Goal: Task Accomplishment & Management: Manage account settings

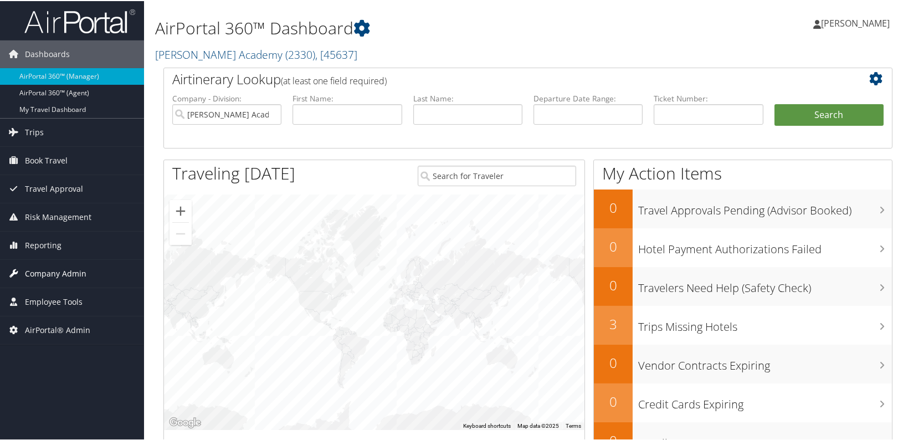
click at [63, 275] on span "Company Admin" at bounding box center [56, 273] width 62 height 28
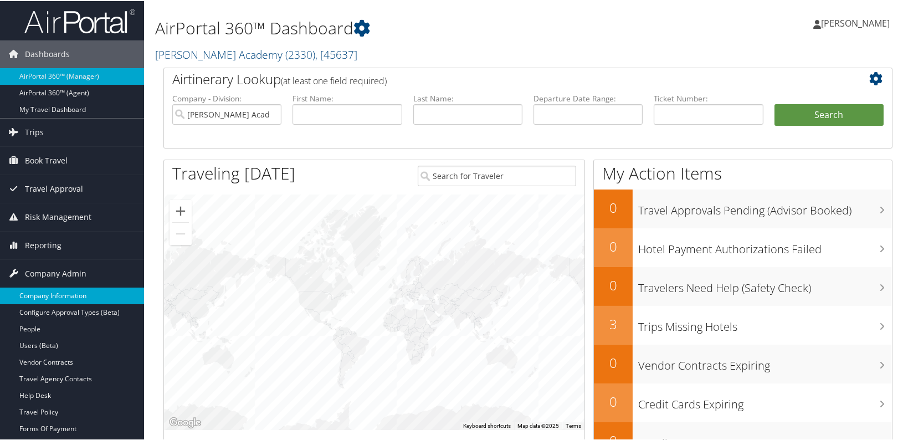
click at [67, 300] on link "Company Information" at bounding box center [72, 294] width 144 height 17
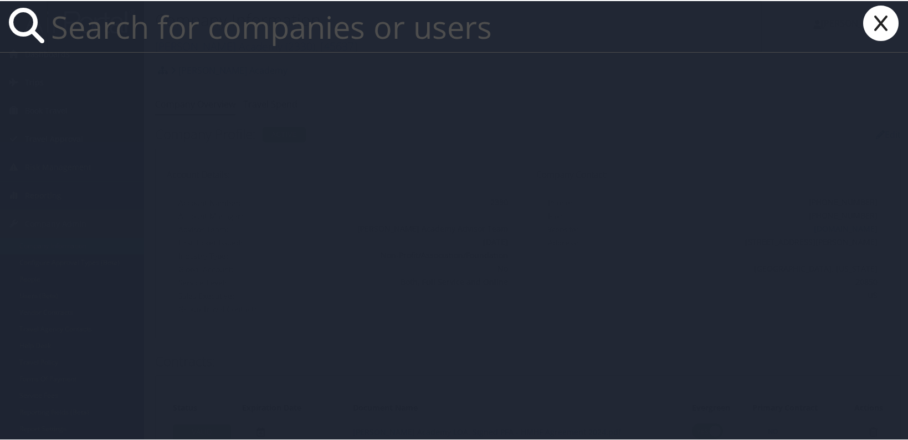
paste input "diana_herrero@yahoo.com"
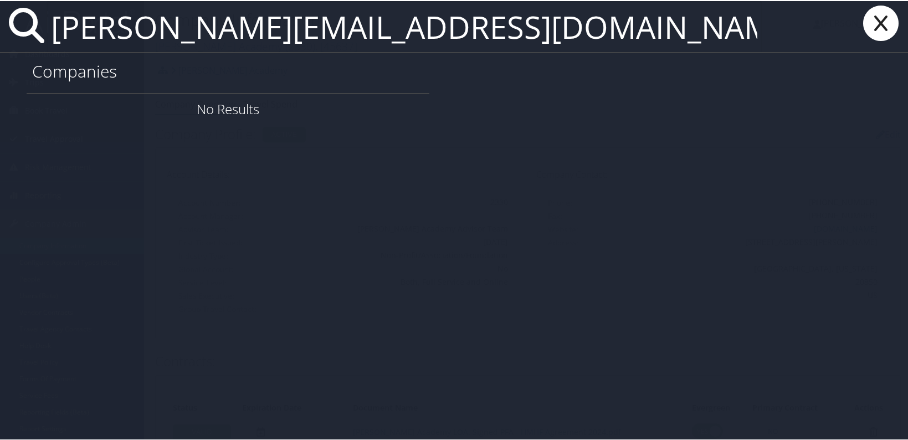
type input "diana_herrero@yahoo.com"
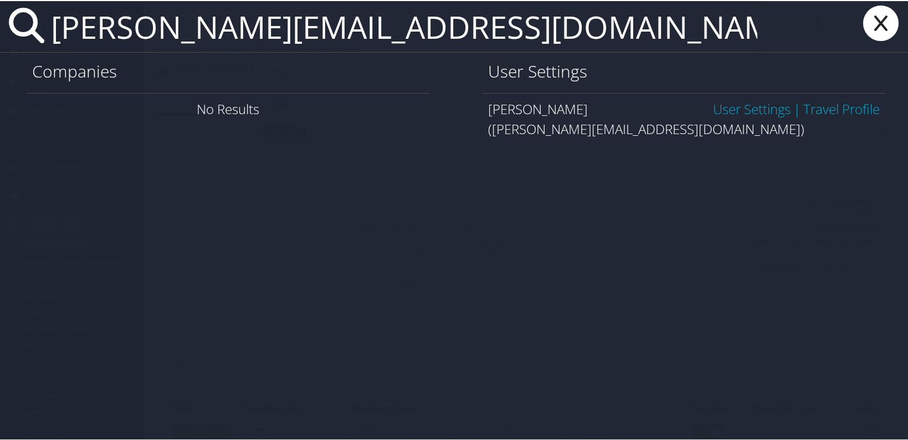
drag, startPoint x: 539, startPoint y: 29, endPoint x: 799, endPoint y: 201, distance: 311.5
click at [838, 212] on div "diana_herrero@yahoo.com Companies No Results User Settings Diana Herrero User S…" at bounding box center [456, 220] width 912 height 440
click at [751, 109] on link "User Settings" at bounding box center [752, 108] width 78 height 18
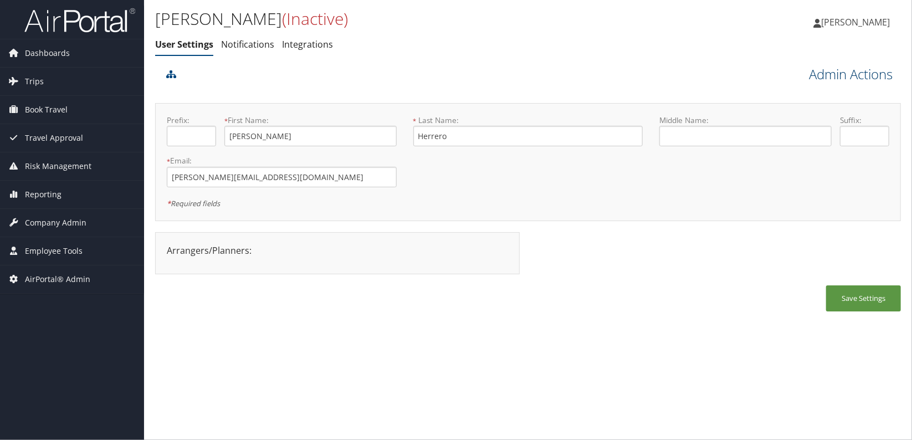
click at [825, 77] on link "Admin Actions" at bounding box center [851, 74] width 84 height 19
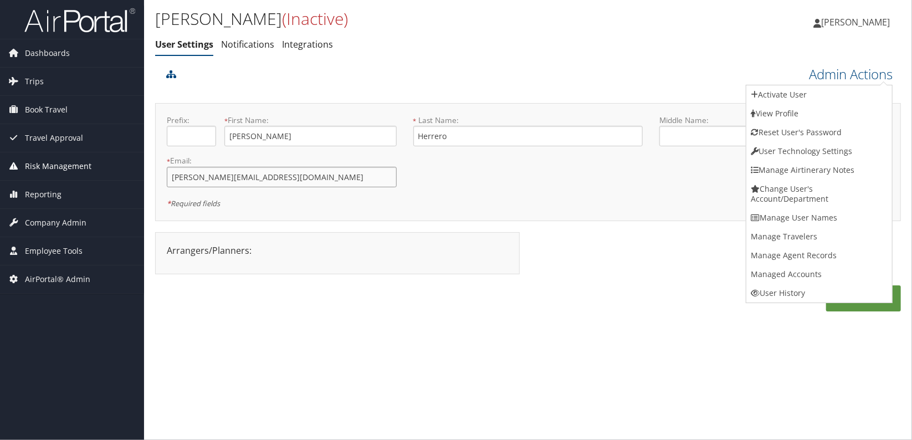
drag, startPoint x: 280, startPoint y: 177, endPoint x: 91, endPoint y: 172, distance: 189.0
click at [91, 172] on div "Dashboards AirPortal 360™ (Manager) AirPortal 360™ (Agent) My Travel Dashboard …" at bounding box center [456, 220] width 912 height 440
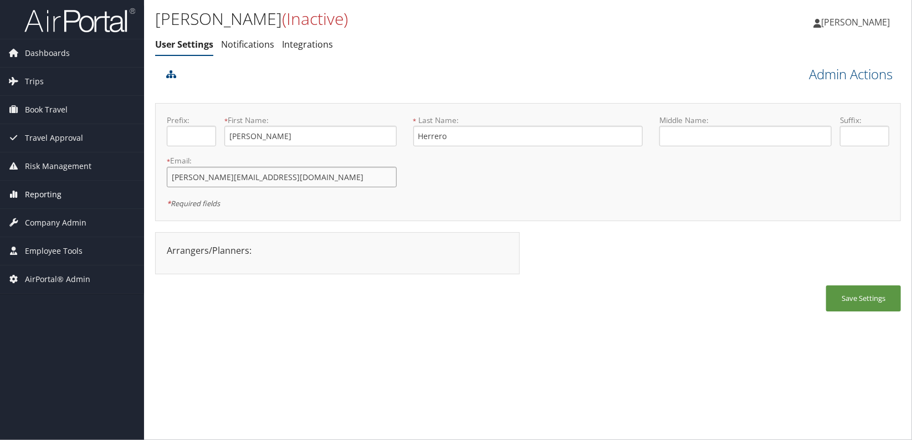
paste input ".herrero@state.co.us"
type input "diana.herrero@state.co.us"
click at [482, 276] on div "Arrangers/Planners: Edit Arrangers & Planners Save Changes Cancel ×" at bounding box center [341, 258] width 373 height 53
click at [840, 303] on button "Save Settings" at bounding box center [863, 298] width 75 height 26
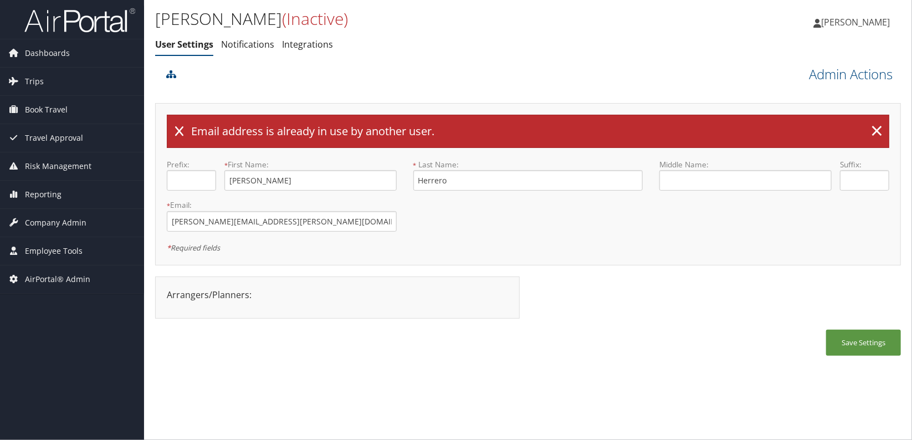
click at [631, 330] on div "Save Settings" at bounding box center [528, 348] width 746 height 37
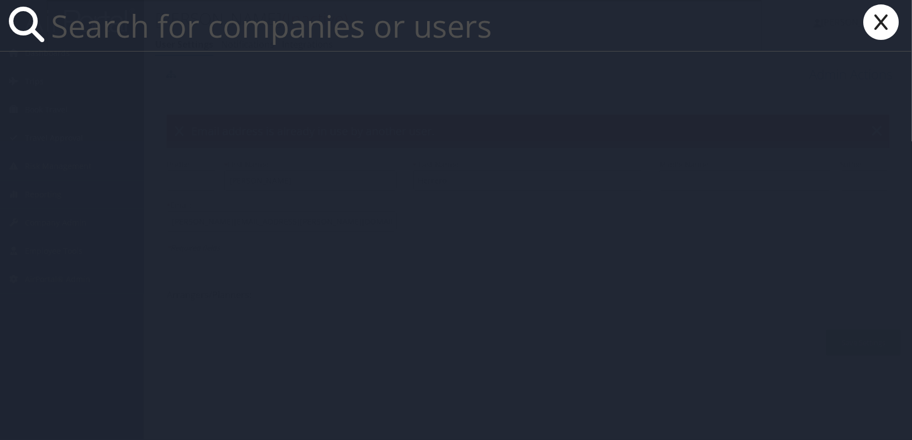
paste input "diana.herrero@state.co.us"
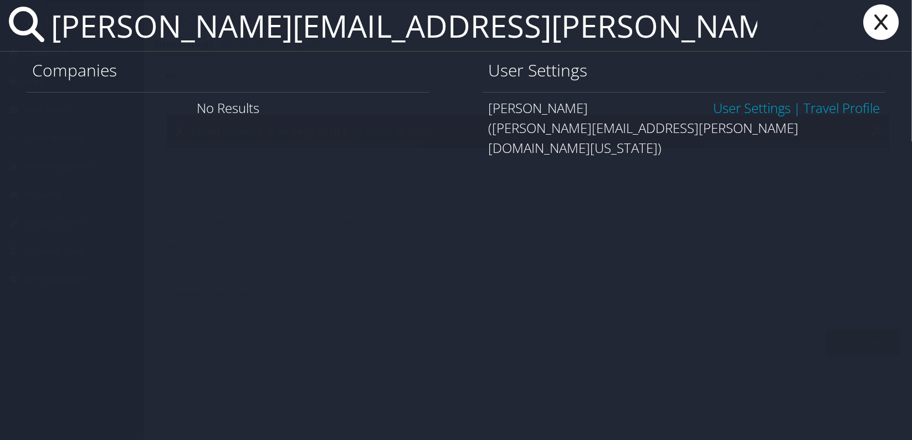
type input "diana.herrero@state.co.us"
click at [761, 111] on link "User Settings" at bounding box center [752, 108] width 78 height 18
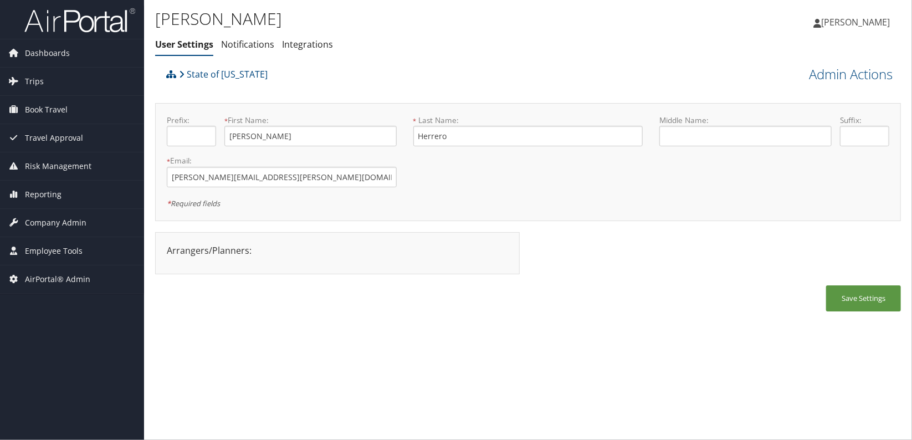
click at [362, 296] on div "Save Settings" at bounding box center [528, 303] width 746 height 37
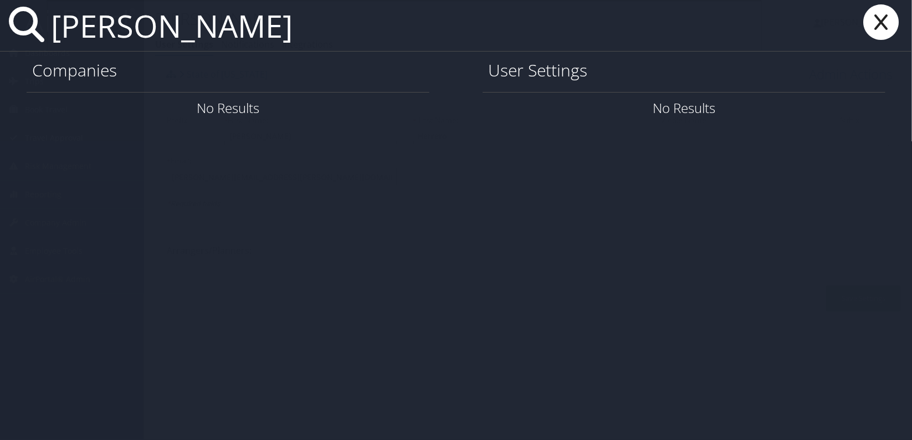
type input "[PERSON_NAME]"
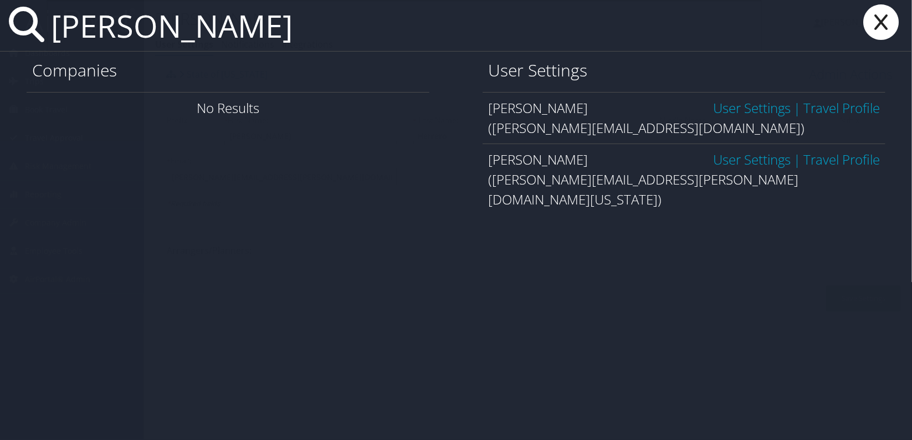
click at [762, 101] on link "User Settings" at bounding box center [752, 108] width 78 height 18
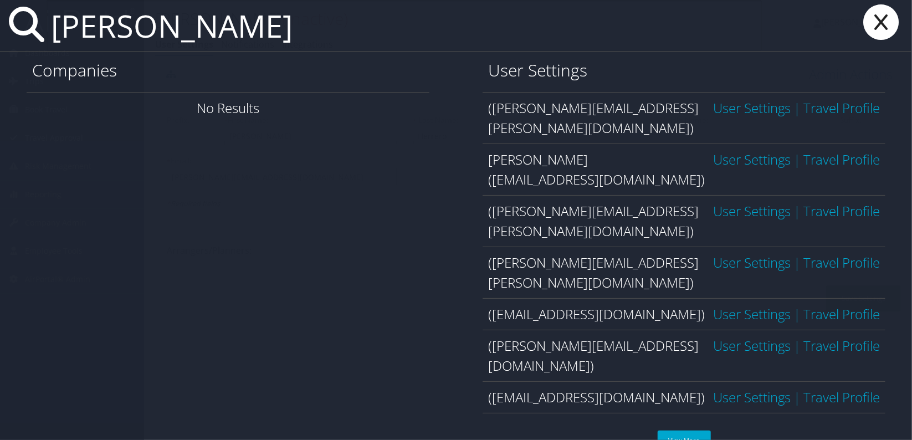
type input "[PERSON_NAME]"
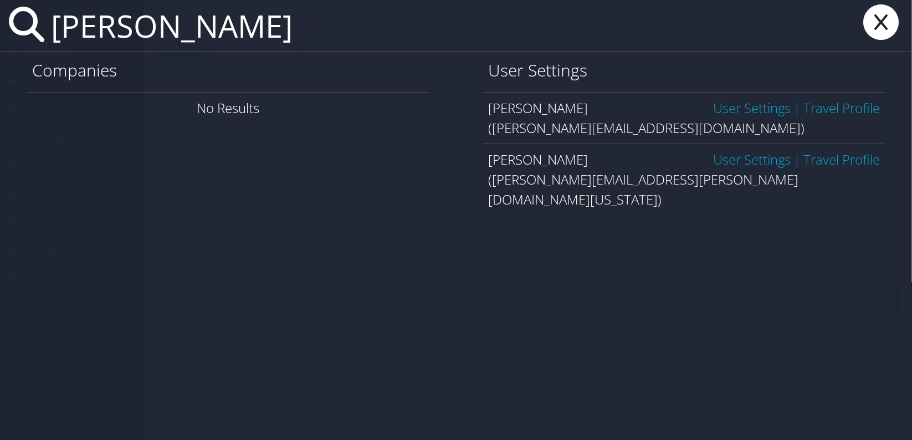
click at [730, 111] on link "User Settings" at bounding box center [752, 108] width 78 height 18
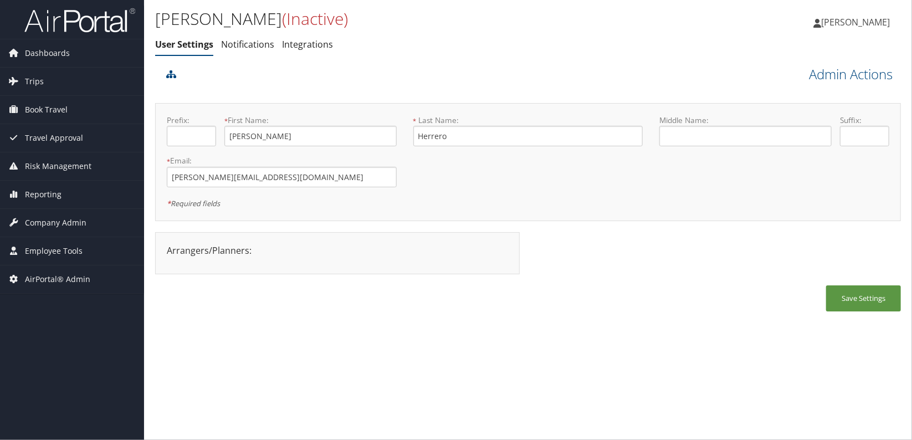
click at [354, 349] on div "Diana Herrero (Inactive) User Settings Notifications Integrations User Settings…" at bounding box center [528, 220] width 768 height 440
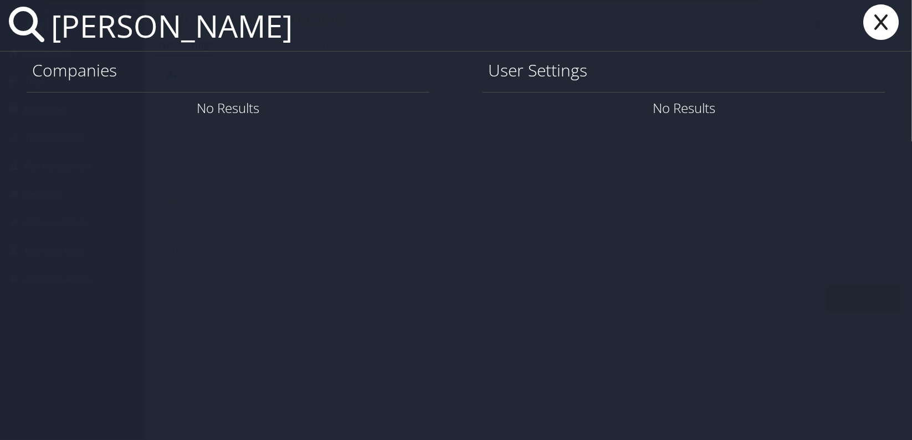
type input "[PERSON_NAME]"
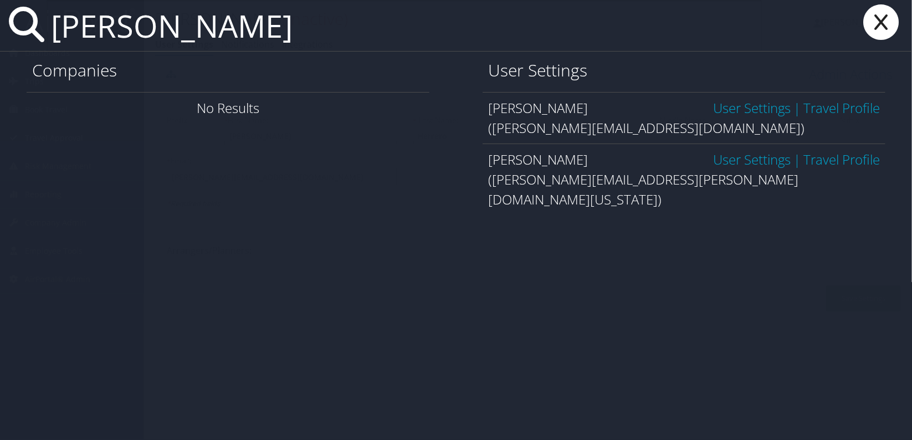
click at [730, 158] on link "User Settings" at bounding box center [752, 159] width 78 height 18
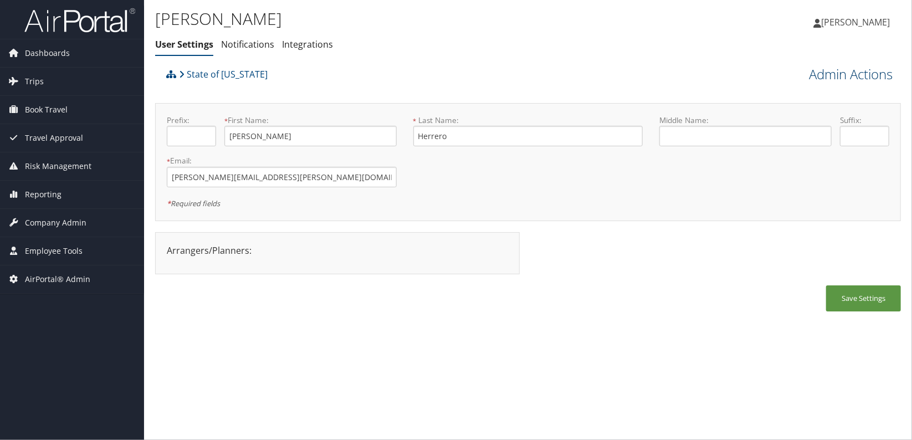
click at [821, 73] on link "Admin Actions" at bounding box center [851, 74] width 84 height 19
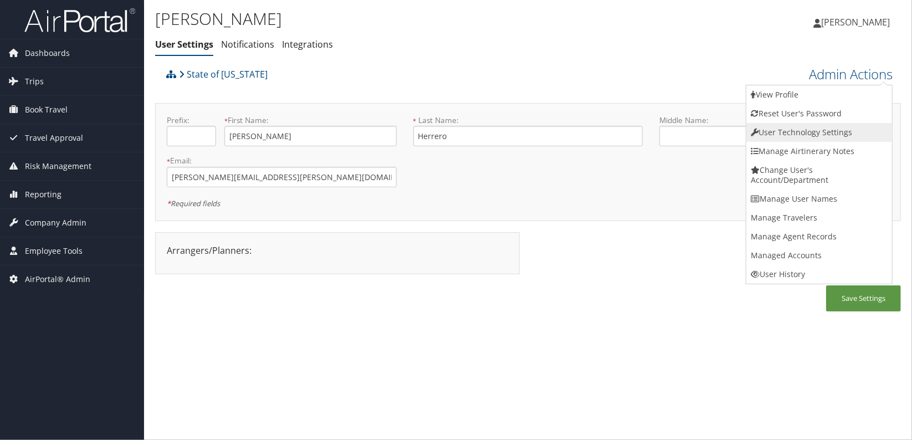
click at [822, 131] on link "User Technology Settings" at bounding box center [819, 132] width 146 height 19
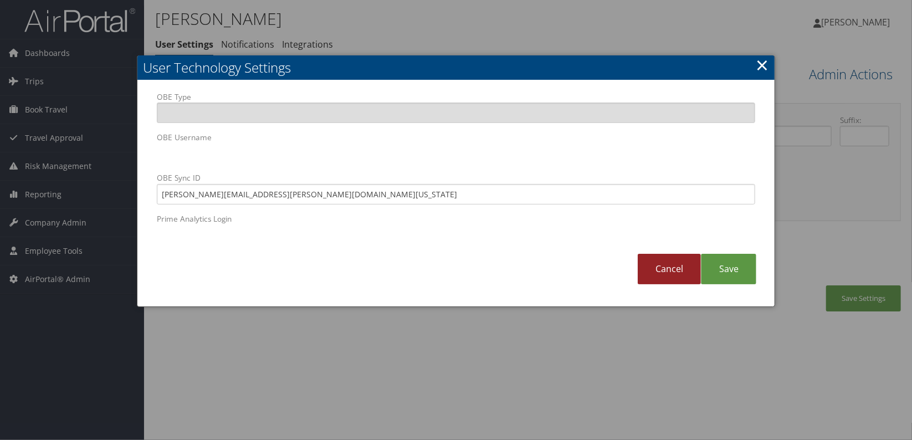
click at [676, 270] on link "Cancel" at bounding box center [669, 269] width 63 height 30
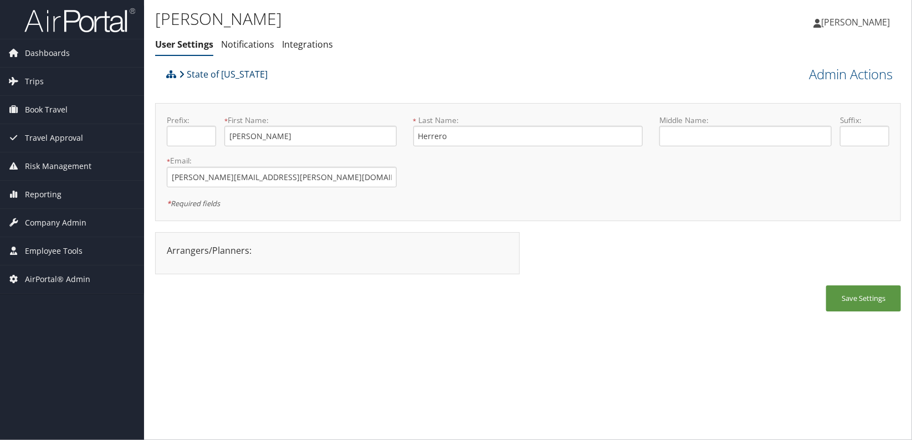
click at [214, 75] on link "State of [US_STATE]" at bounding box center [223, 74] width 89 height 22
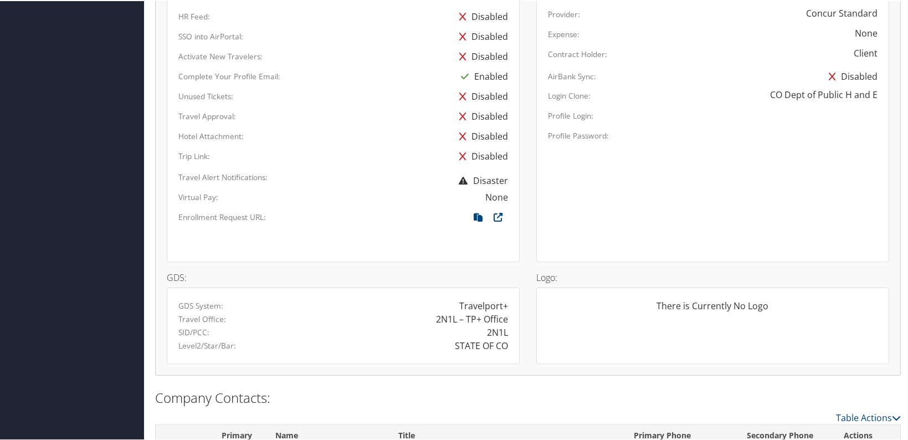
scroll to position [604, 0]
